Goal: Transaction & Acquisition: Purchase product/service

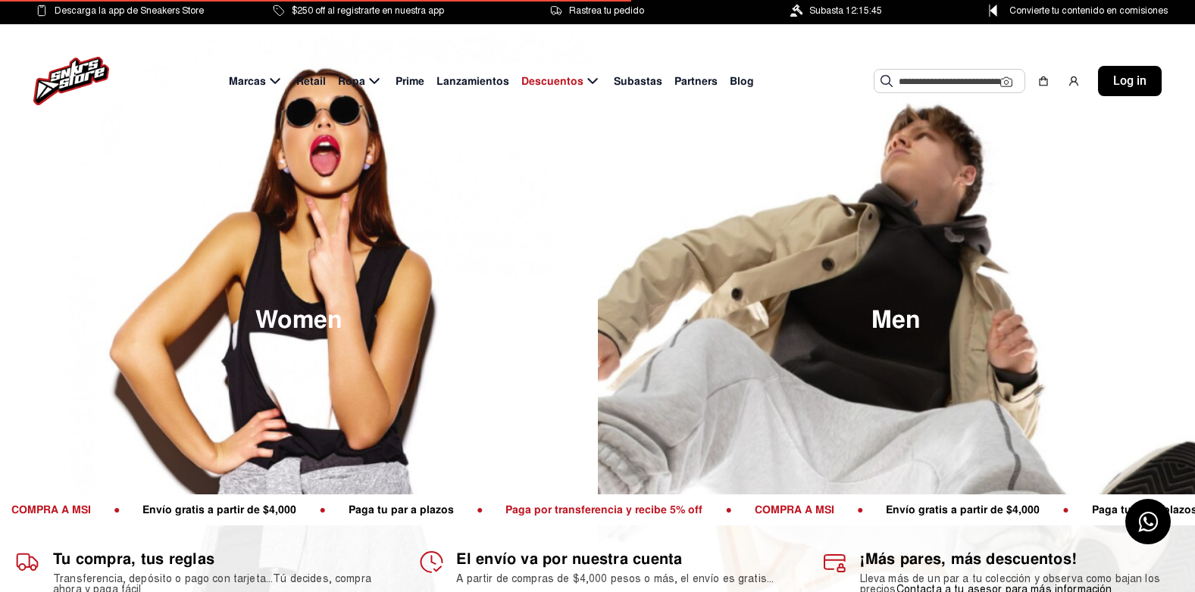
click at [942, 88] on input "text" at bounding box center [949, 81] width 102 height 23
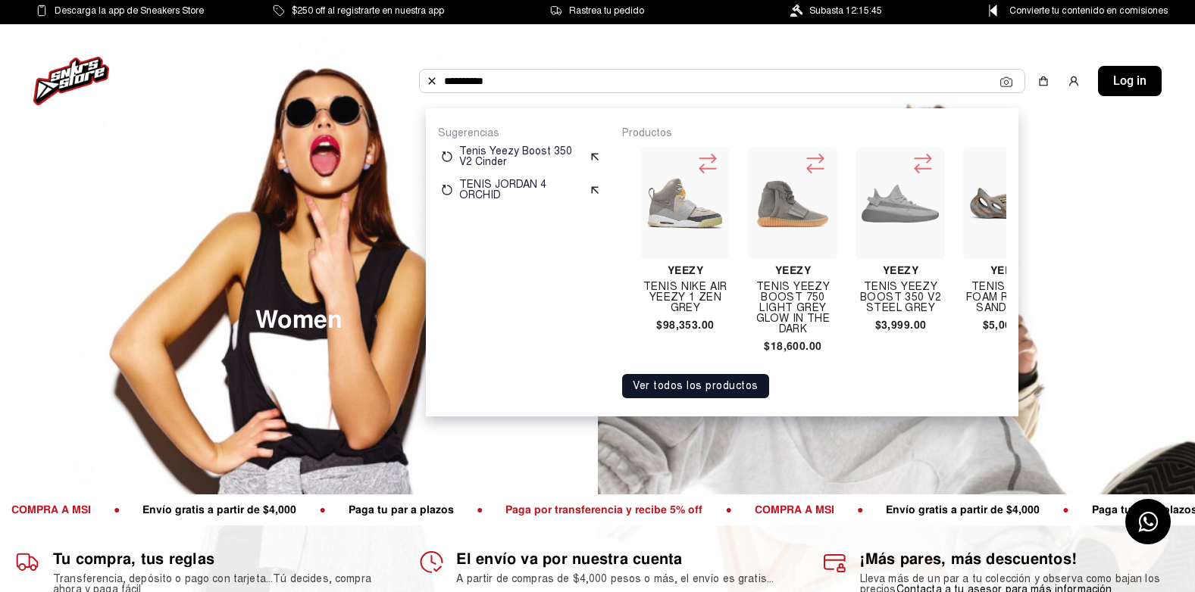
scroll to position [0, 320]
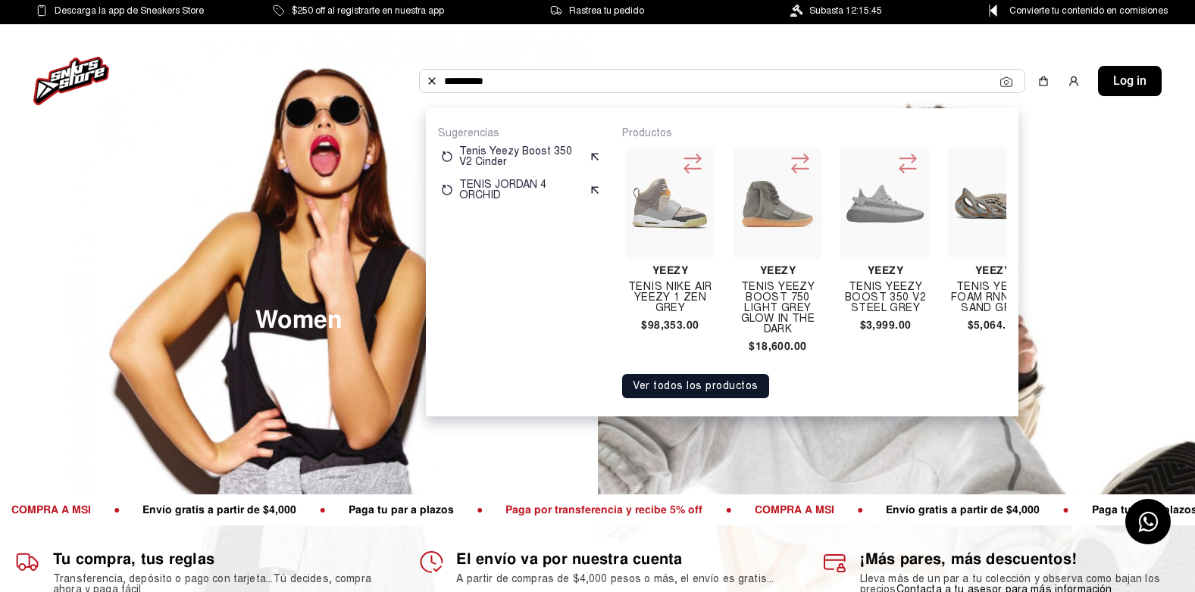
type input "**********"
click at [872, 312] on h4 "TENIS YEEZY BOOST 350 V2 STEEL GREY" at bounding box center [884, 298] width 89 height 32
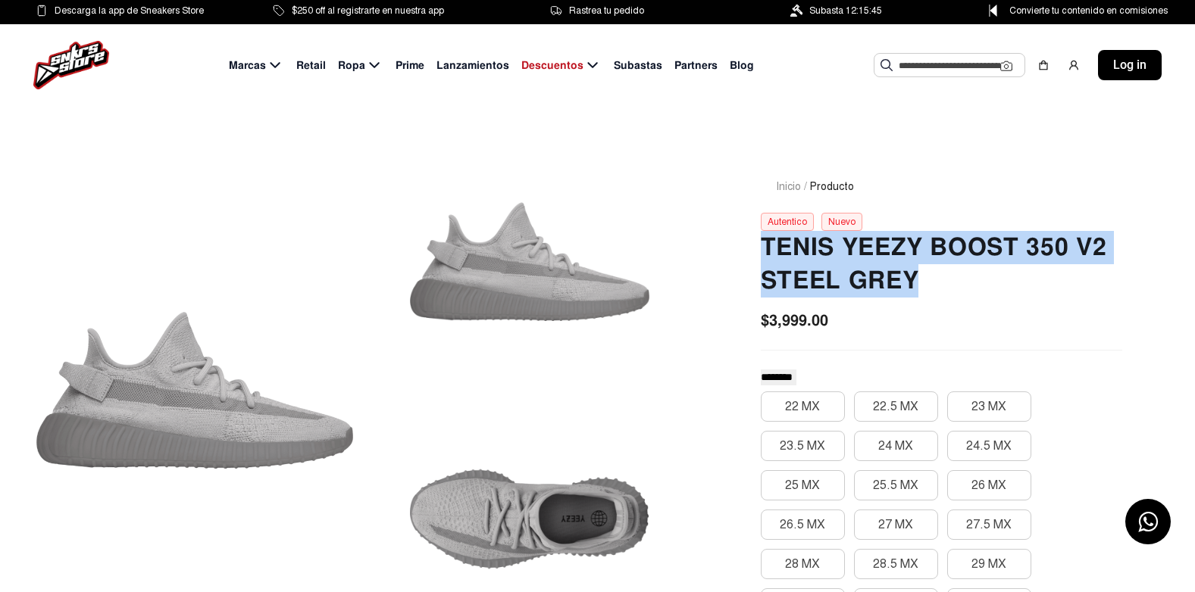
drag, startPoint x: 765, startPoint y: 247, endPoint x: 958, endPoint y: 276, distance: 195.3
click at [958, 276] on h2 "TENIS YEEZY BOOST 350 V2 STEEL GREY" at bounding box center [941, 264] width 361 height 67
copy h2 "TENIS YEEZY BOOST 350 V2 STEEL GREY"
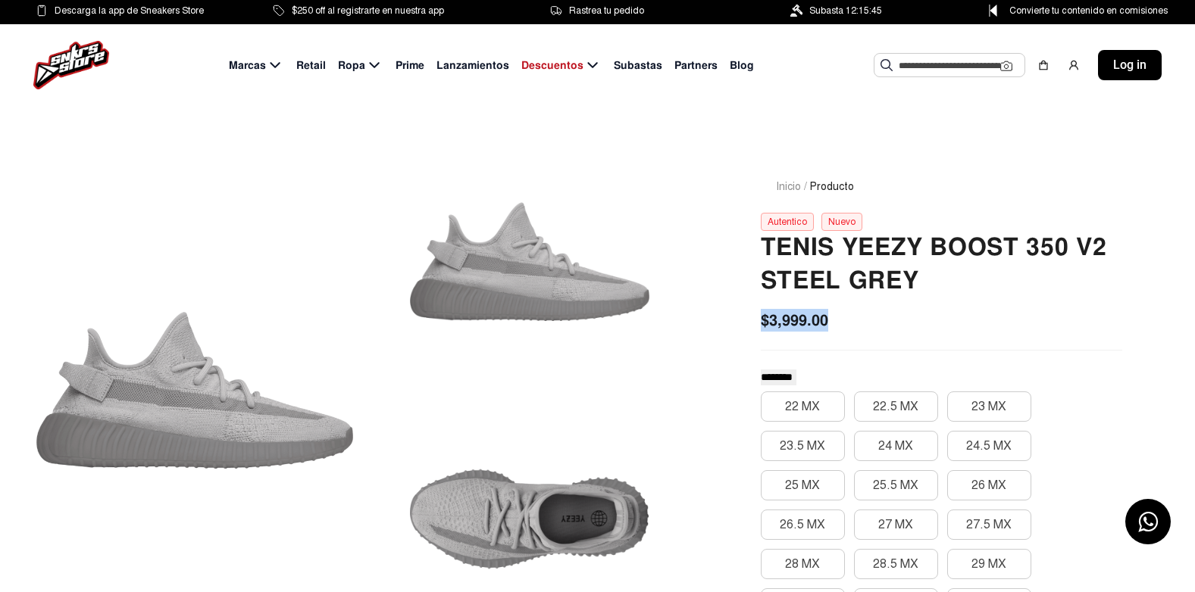
drag, startPoint x: 754, startPoint y: 326, endPoint x: 835, endPoint y: 320, distance: 80.5
click at [835, 320] on div "Inicio / Producto Autentico Nuevo TENIS YEEZY BOOST 350 V2 STEEL GREY $3,999.00…" at bounding box center [941, 591] width 434 height 898
copy span "$3,999.00"
